Goal: Task Accomplishment & Management: Manage account settings

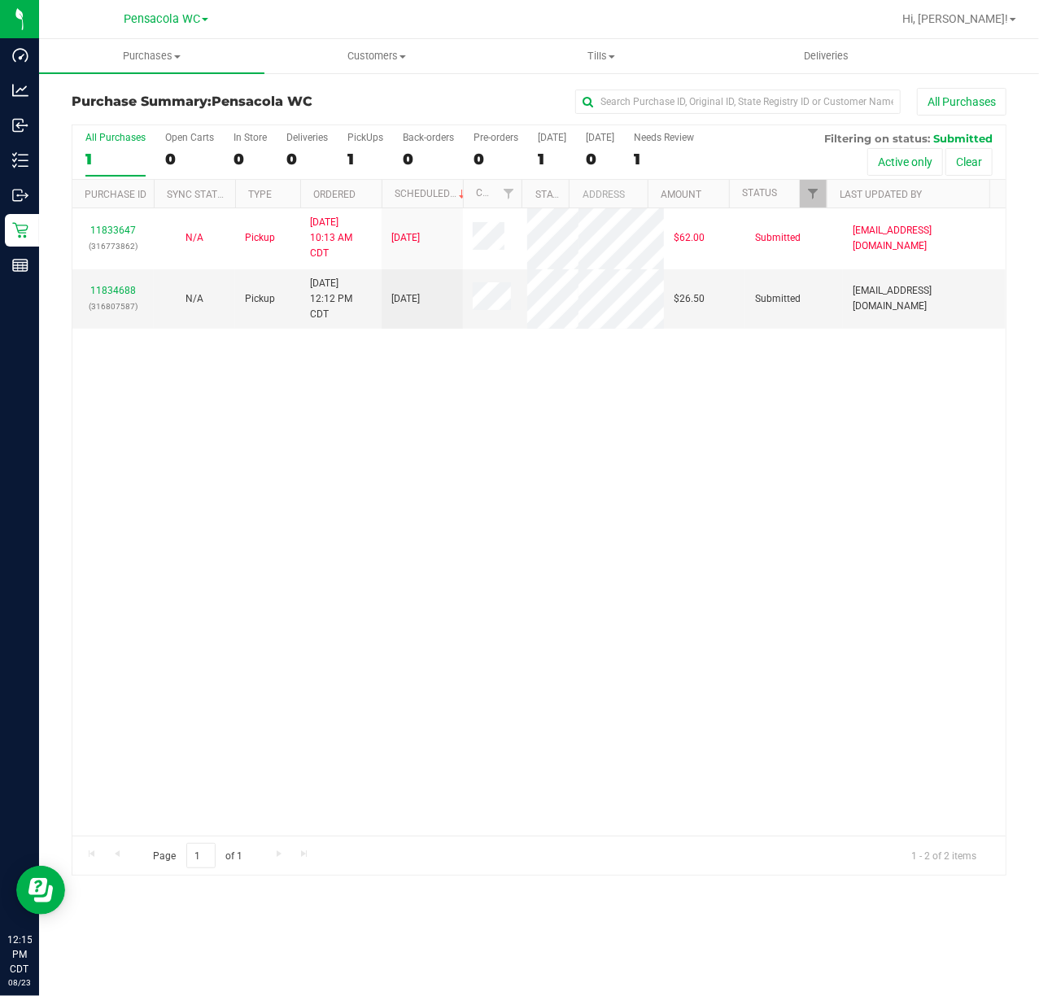
click at [270, 687] on div "11833647 (316773862) N/A Pickup [DATE] 10:13 AM CDT 8/23/2025 $62.00 Submitted …" at bounding box center [538, 521] width 933 height 627
click at [114, 291] on link "11834688" at bounding box center [113, 290] width 46 height 11
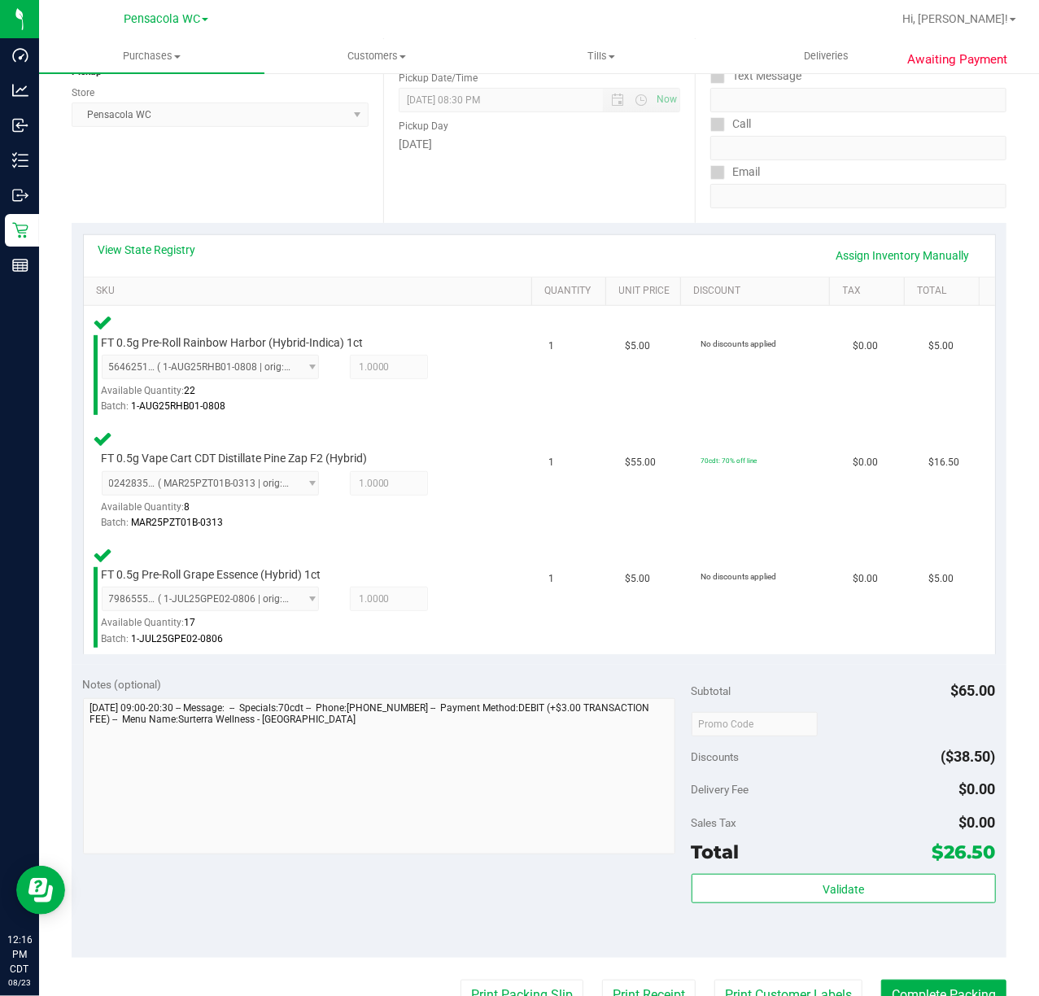
scroll to position [221, 0]
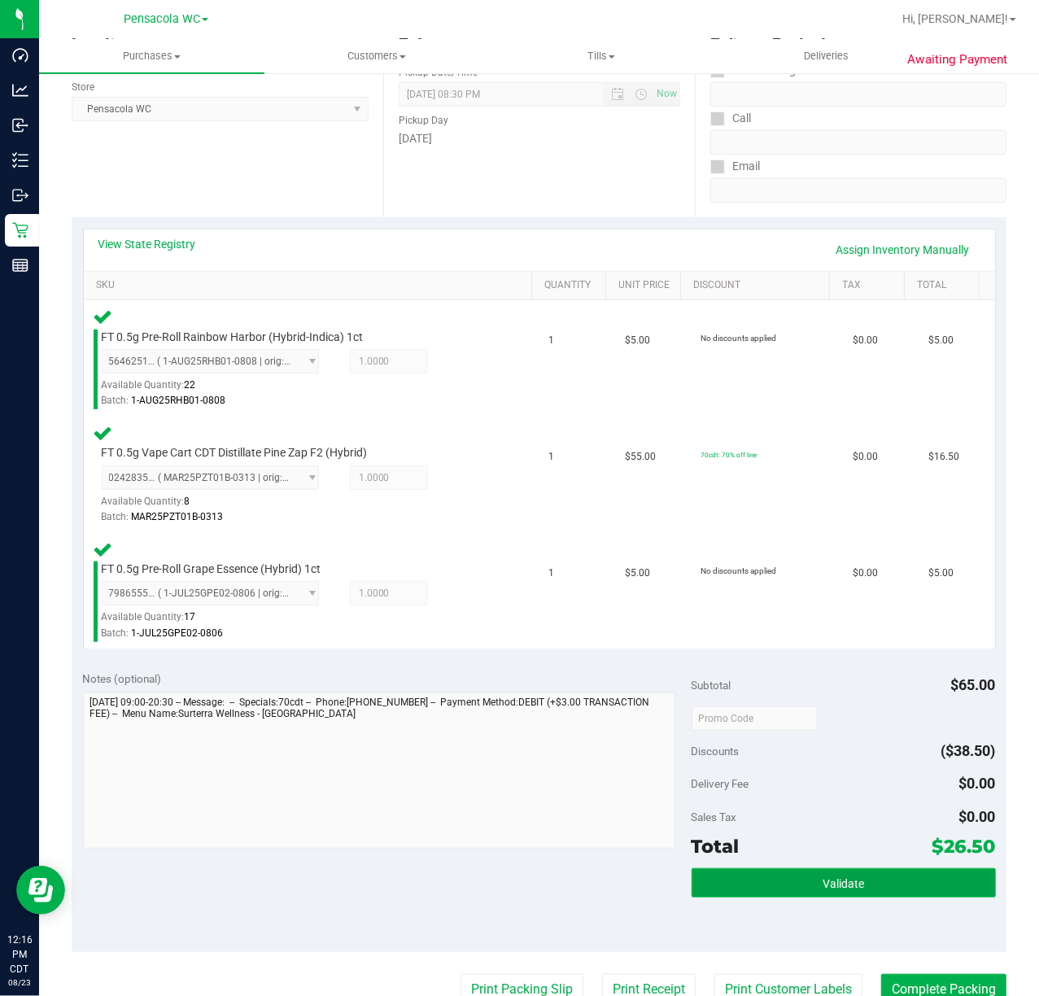
click at [861, 869] on button "Validate" at bounding box center [843, 882] width 304 height 29
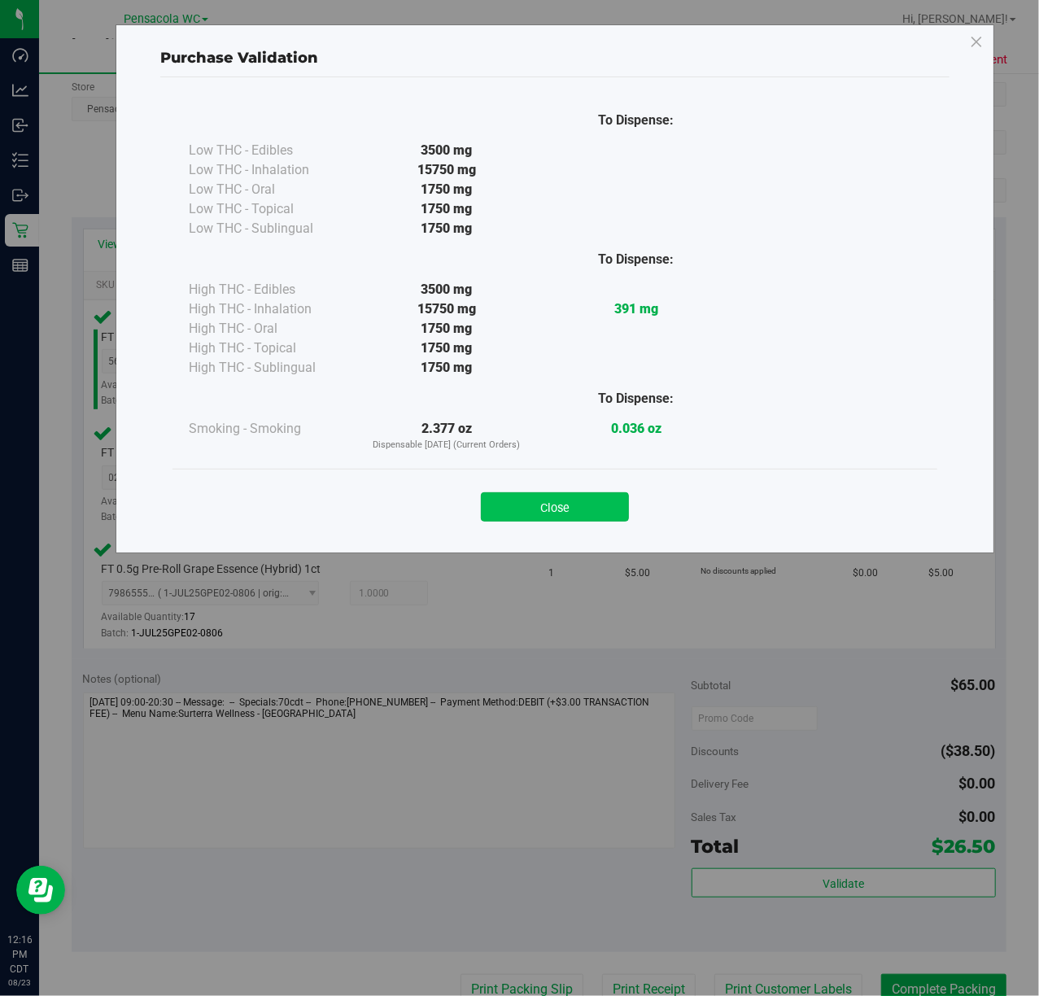
click at [576, 511] on button "Close" at bounding box center [555, 506] width 148 height 29
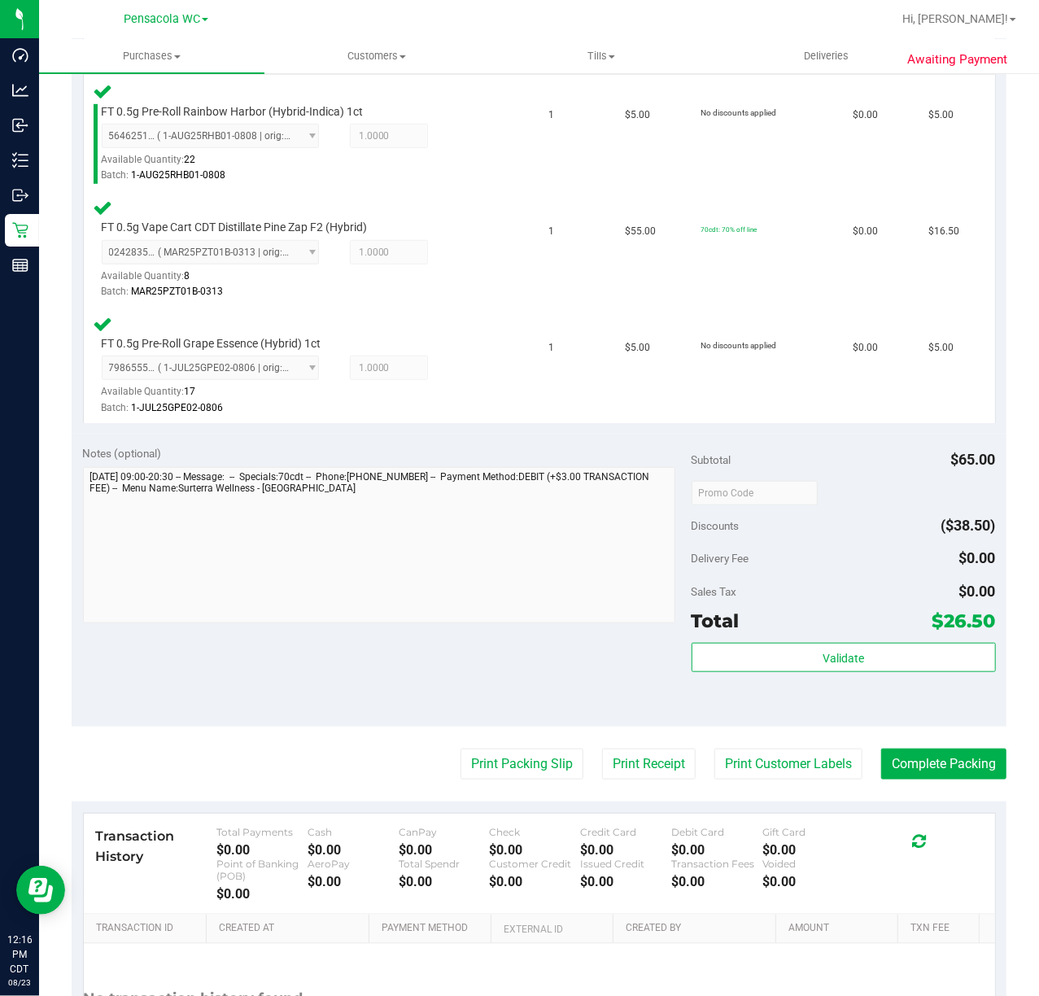
scroll to position [441, 0]
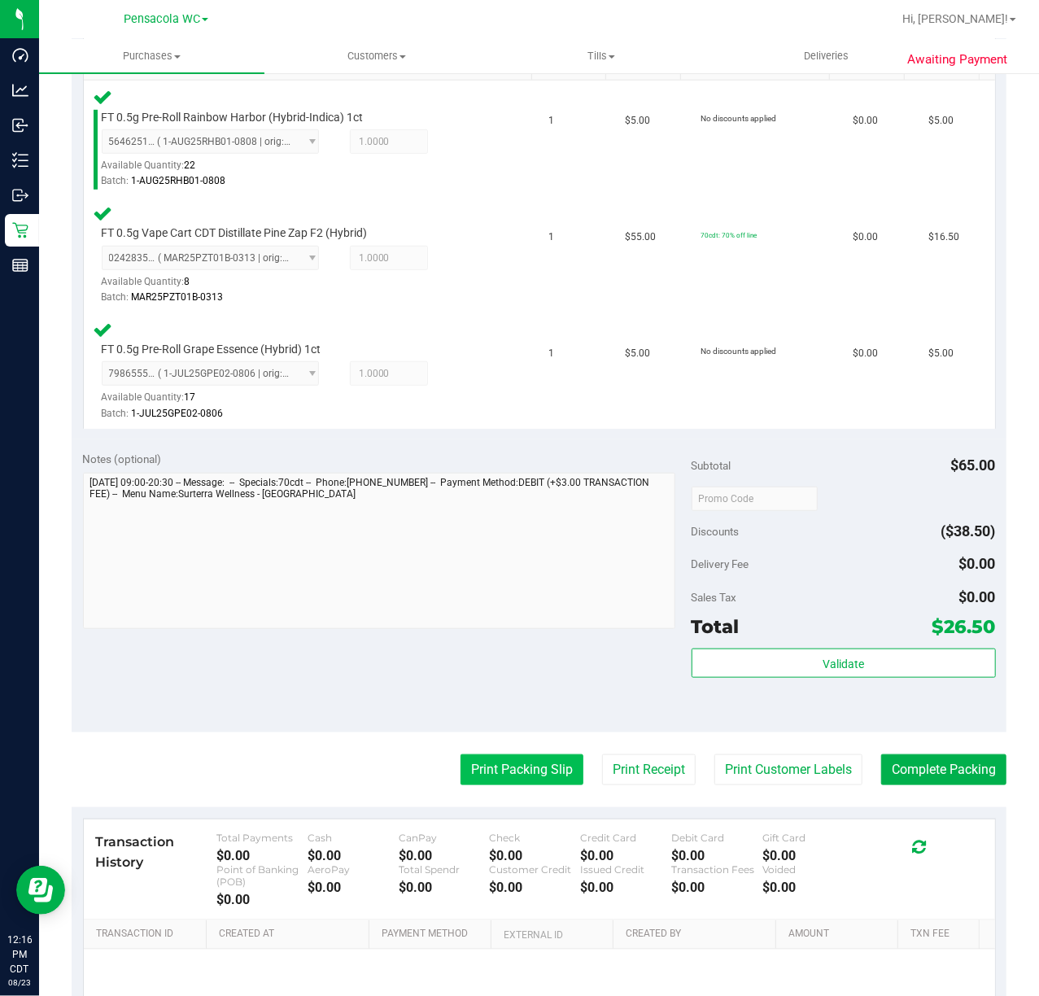
click at [528, 765] on button "Print Packing Slip" at bounding box center [521, 769] width 123 height 31
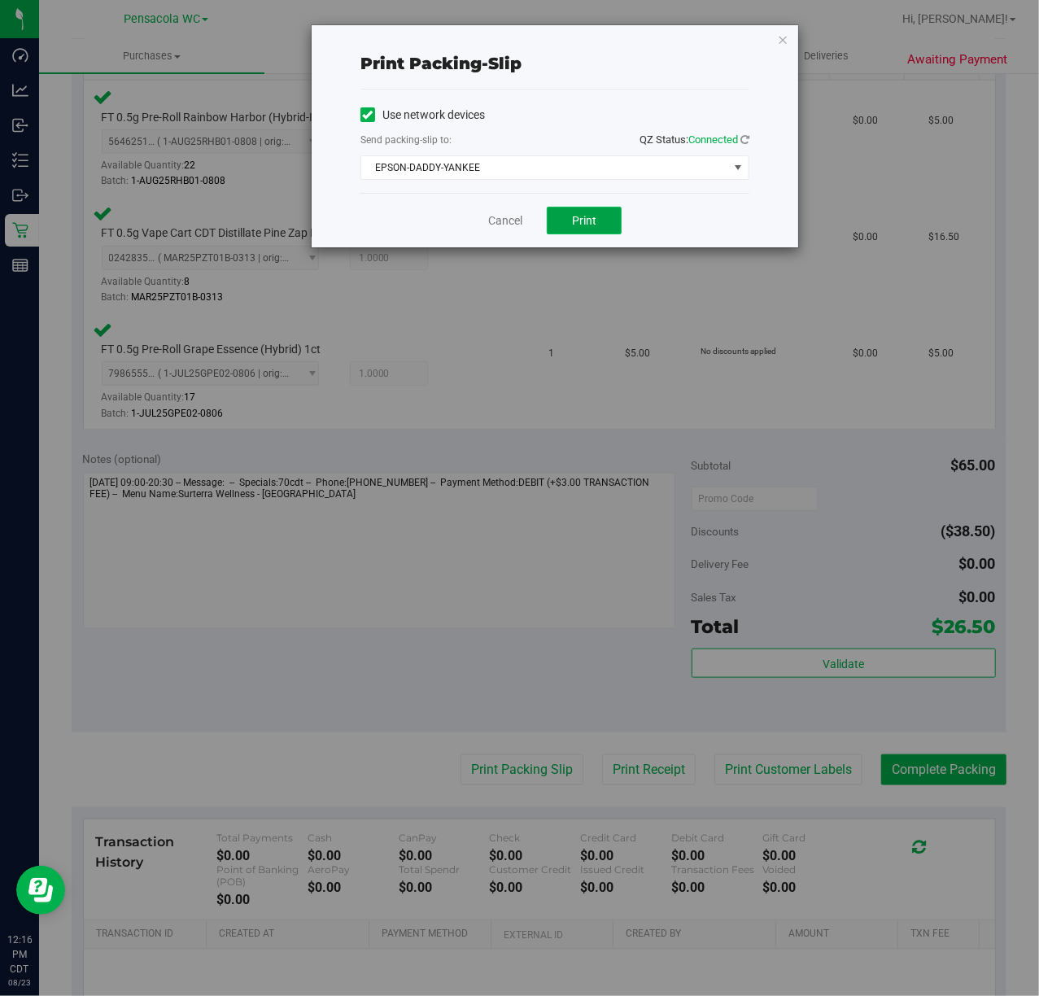
click at [593, 215] on span "Print" at bounding box center [584, 220] width 24 height 13
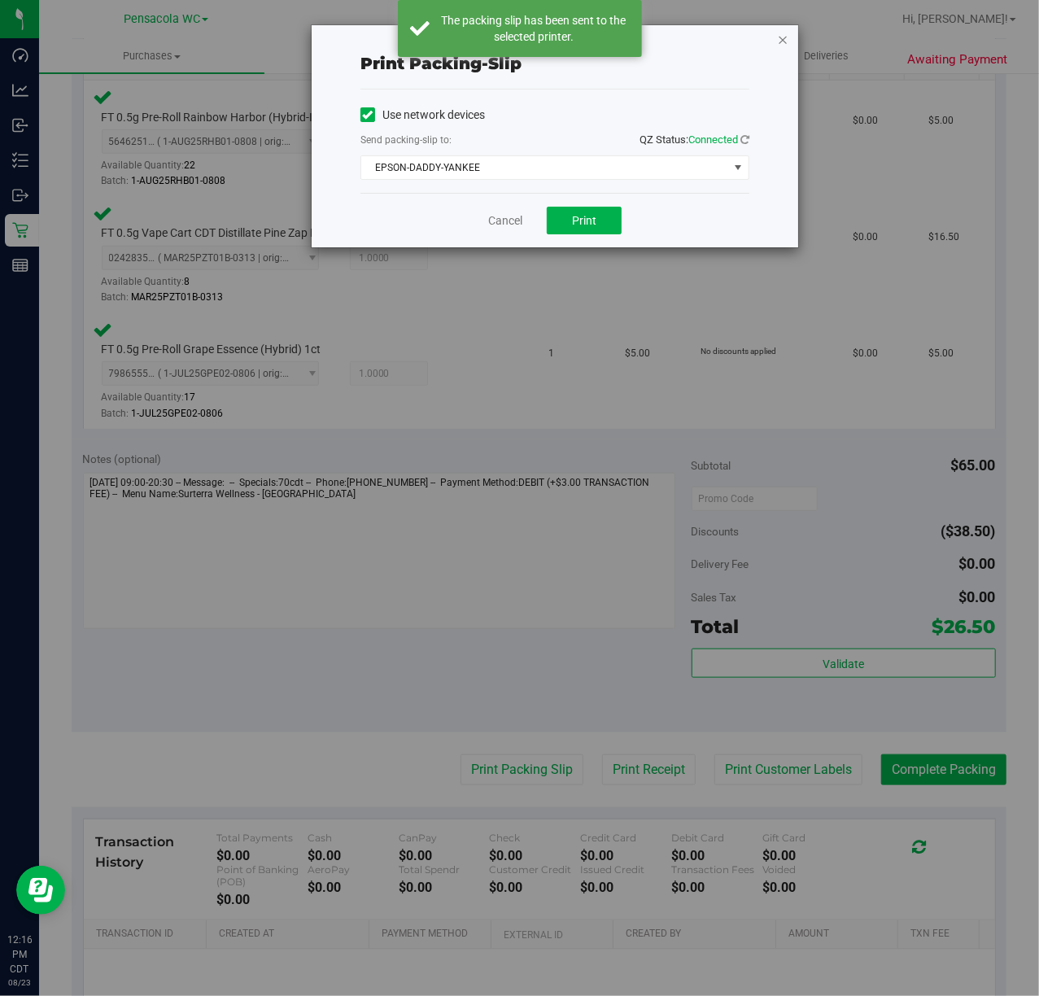
click at [778, 40] on icon "button" at bounding box center [782, 39] width 11 height 20
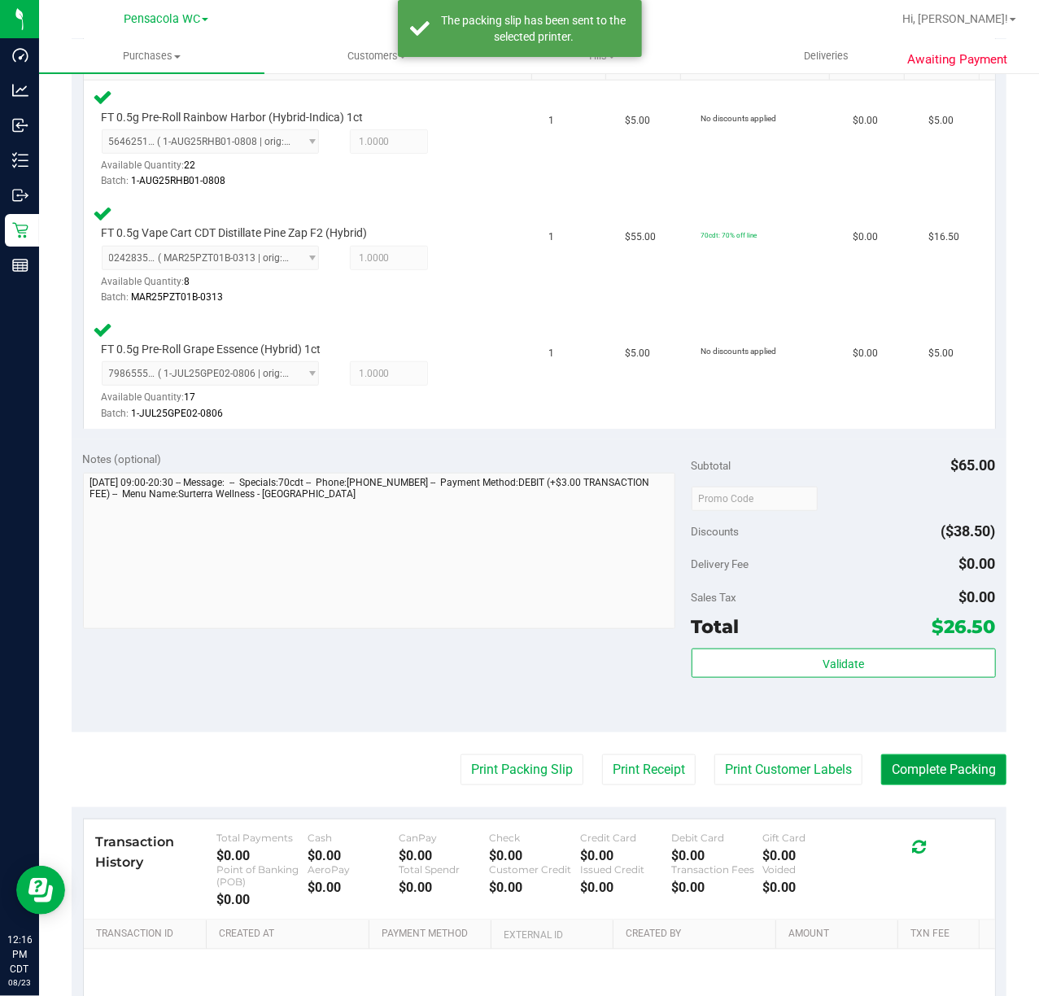
click at [964, 762] on button "Complete Packing" at bounding box center [943, 769] width 125 height 31
